Goal: Transaction & Acquisition: Book appointment/travel/reservation

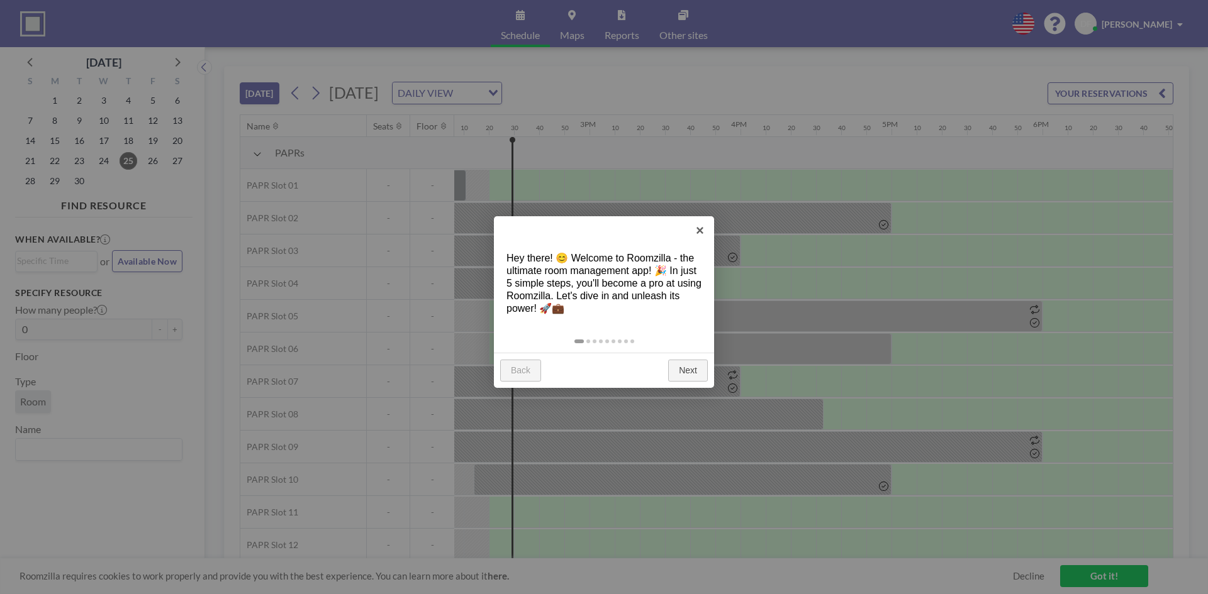
scroll to position [0, 2138]
click at [705, 230] on link "×" at bounding box center [700, 230] width 28 height 28
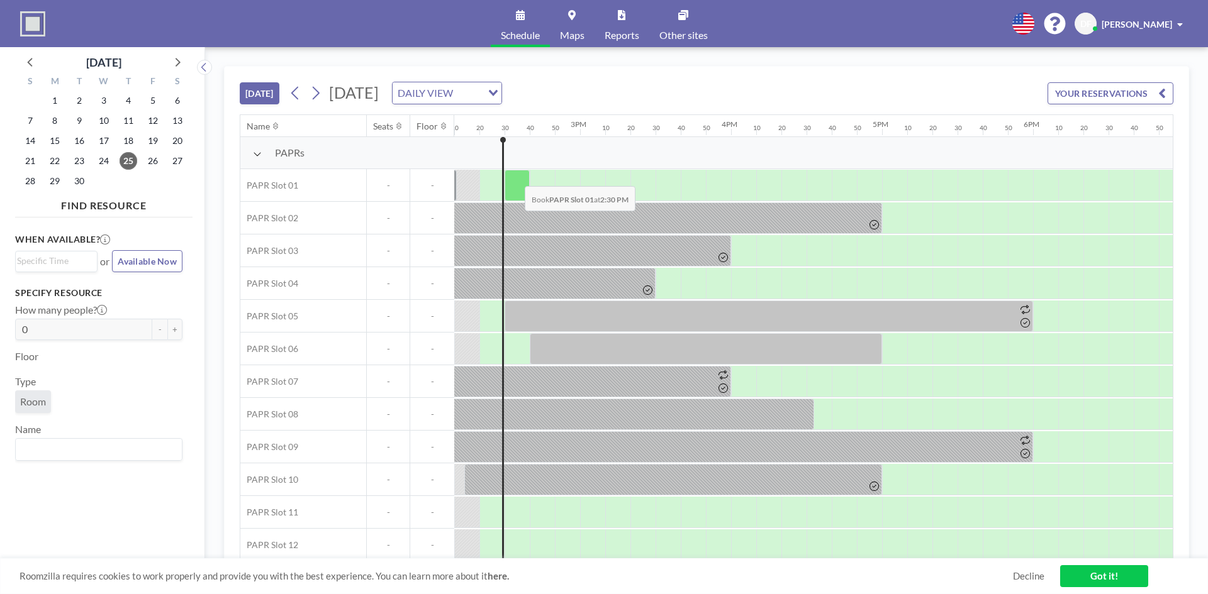
click at [514, 177] on div at bounding box center [516, 185] width 25 height 31
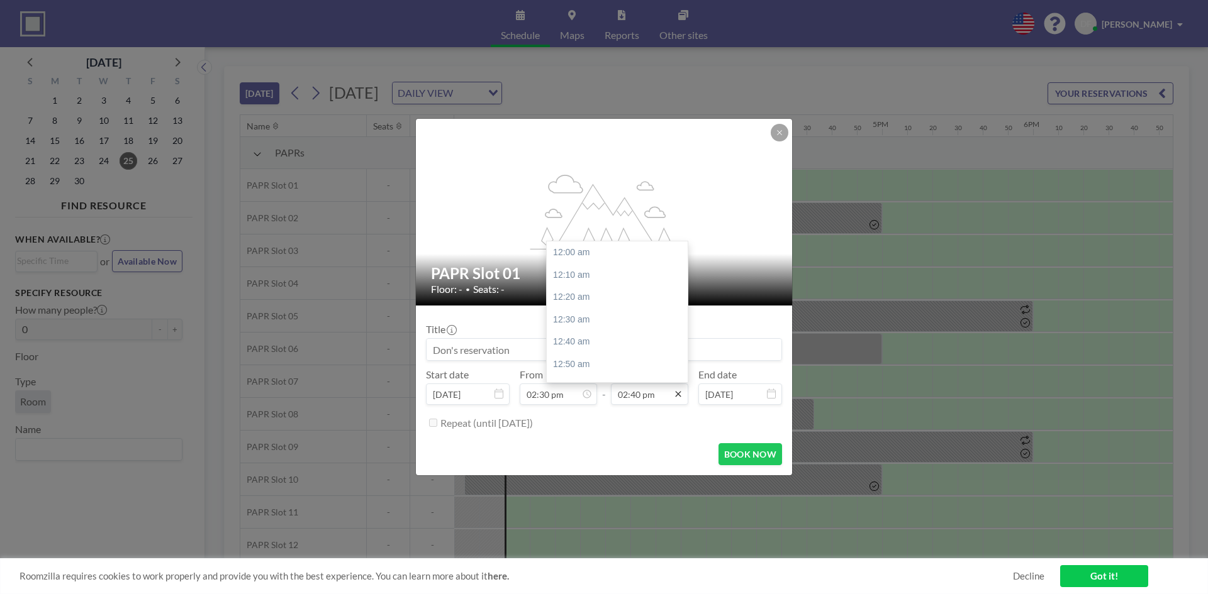
scroll to position [1970, 0]
click at [653, 394] on input "02:40 pm" at bounding box center [649, 394] width 77 height 21
click at [572, 302] on div "03:00 pm" at bounding box center [620, 297] width 147 height 23
type input "03:00 pm"
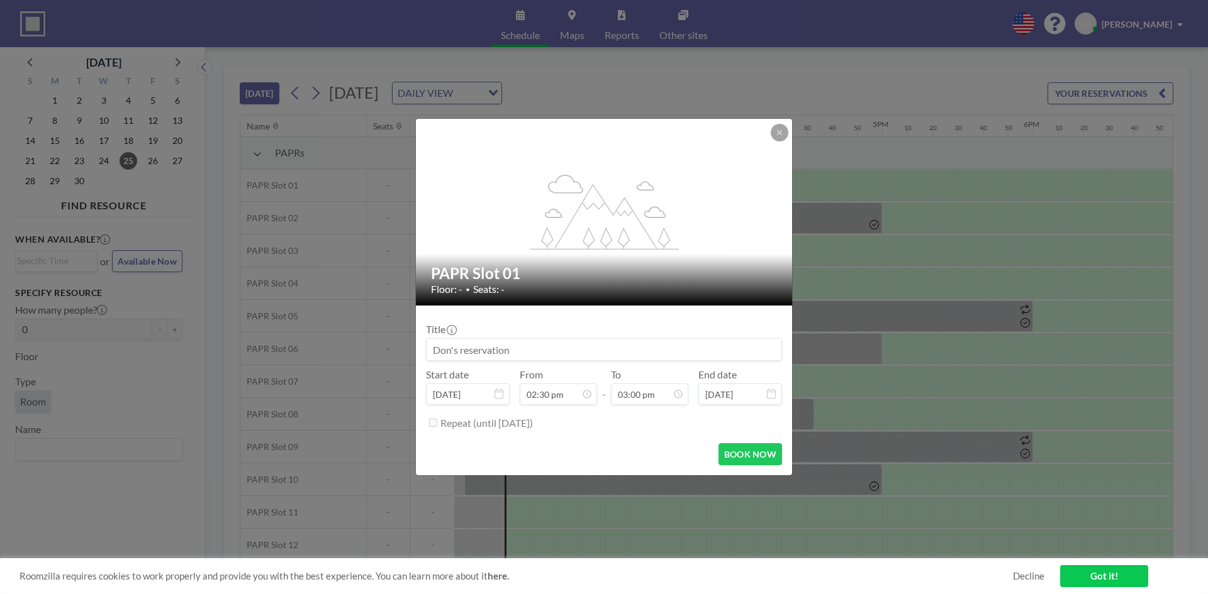
scroll to position [2015, 0]
click at [751, 448] on button "BOOK NOW" at bounding box center [750, 454] width 64 height 22
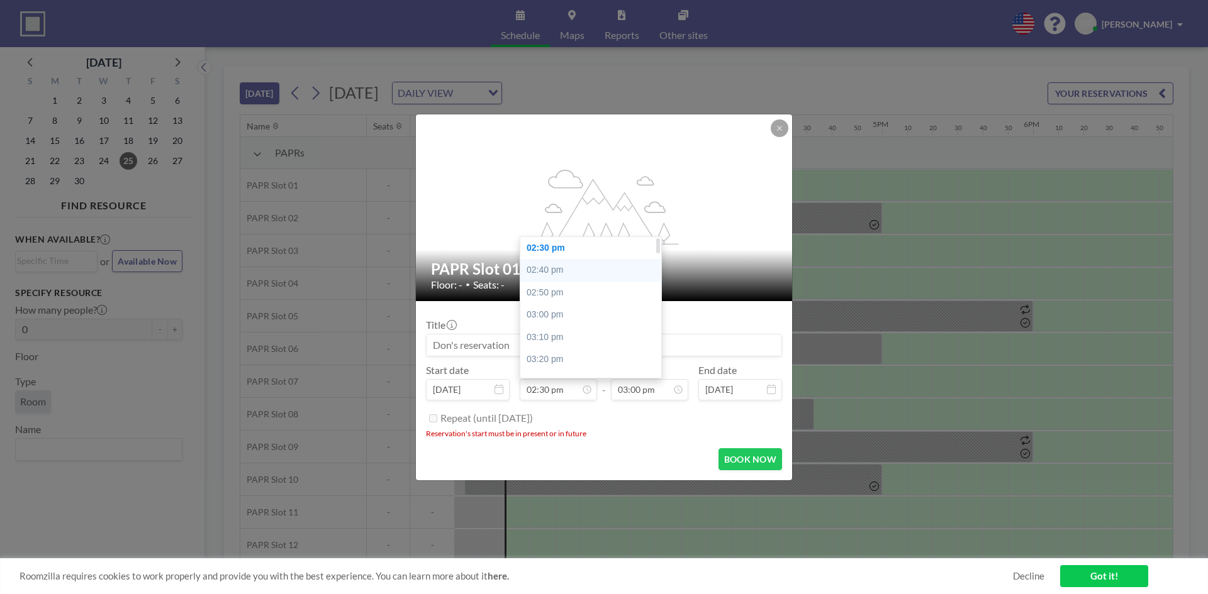
click at [549, 269] on div "02:40 pm" at bounding box center [593, 270] width 147 height 23
type input "02:40 pm"
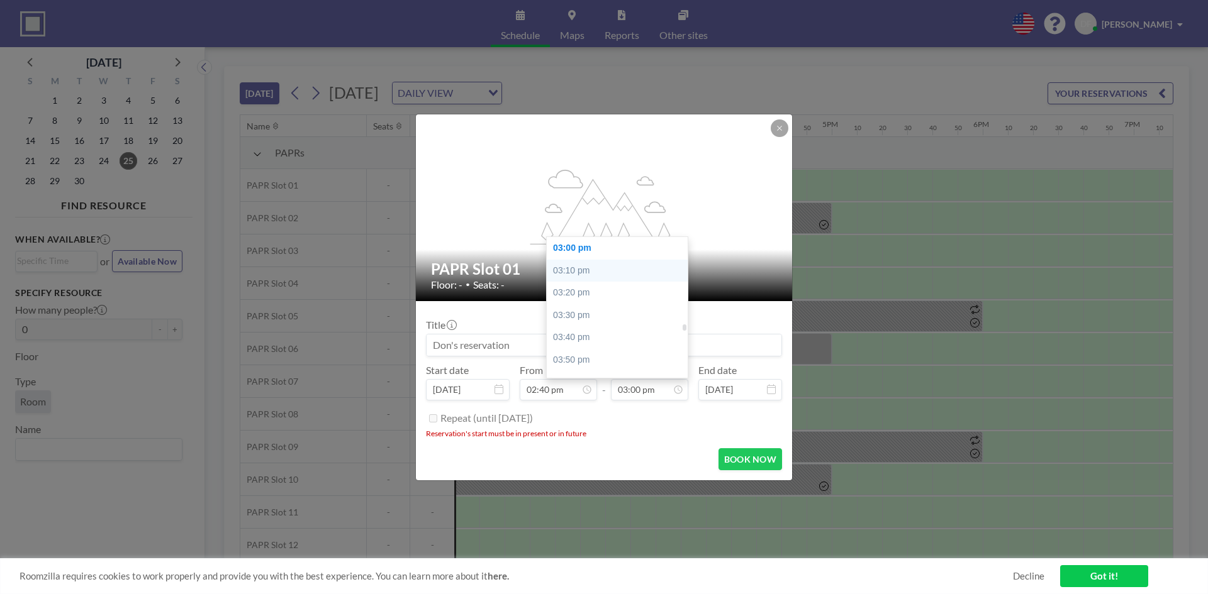
click at [567, 275] on div "03:10 pm" at bounding box center [620, 271] width 147 height 23
type input "03:10 pm"
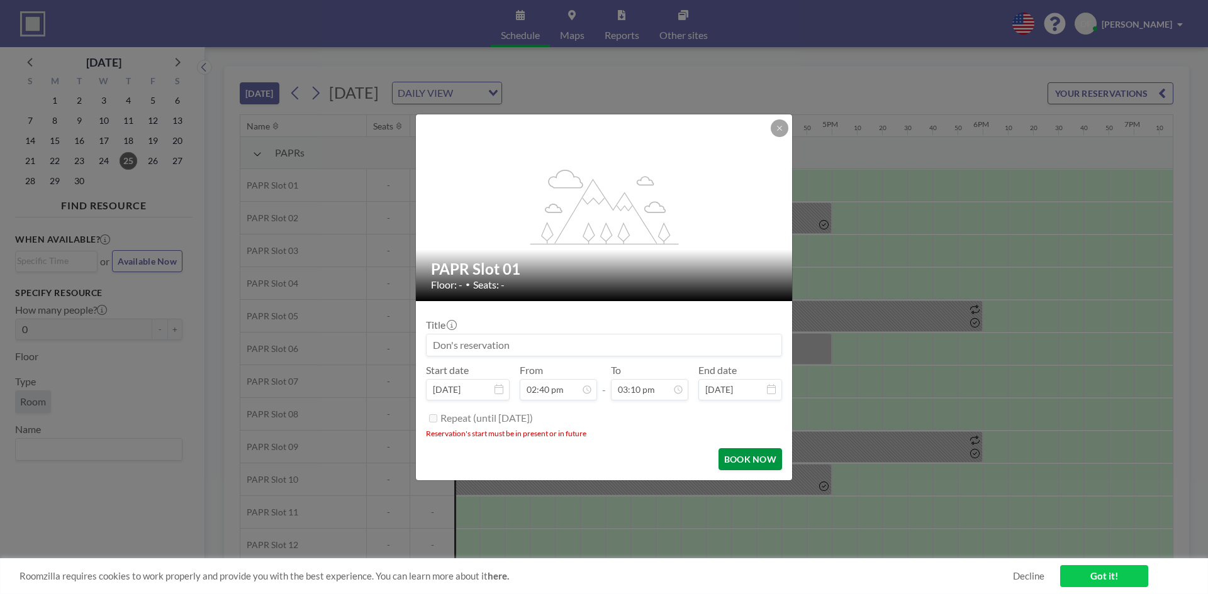
click at [732, 462] on button "BOOK NOW" at bounding box center [750, 459] width 64 height 22
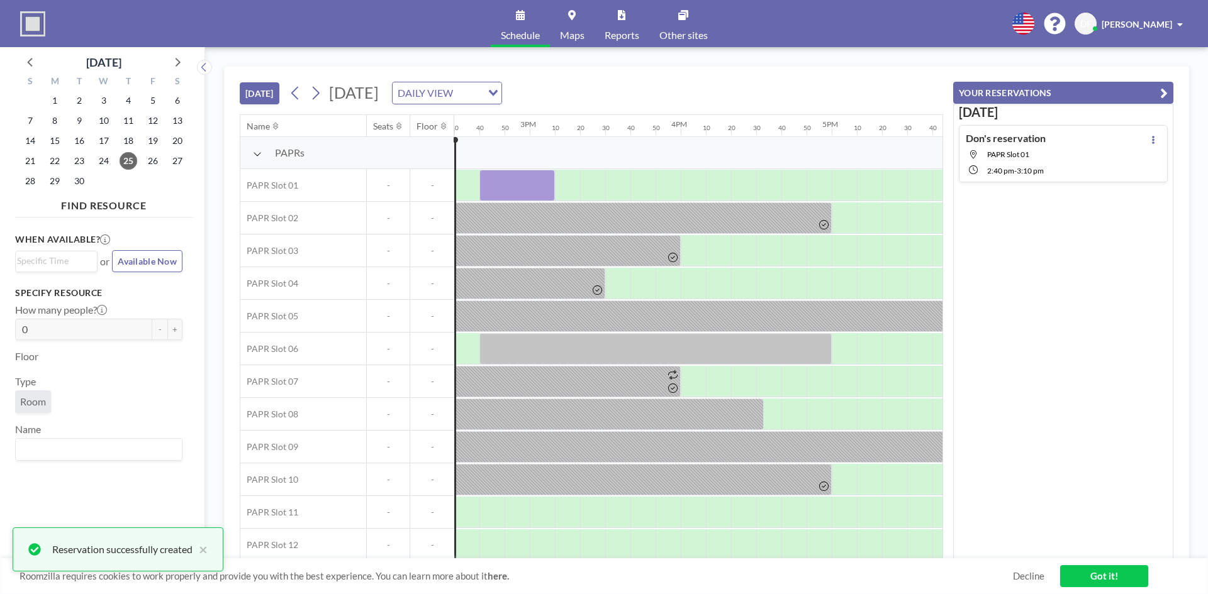
click at [1095, 572] on link "Got it!" at bounding box center [1104, 576] width 88 height 22
